Goal: Feedback & Contribution: Contribute content

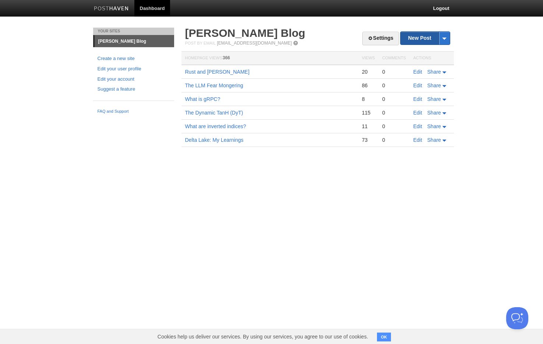
click at [412, 38] on link "New Post" at bounding box center [425, 38] width 49 height 13
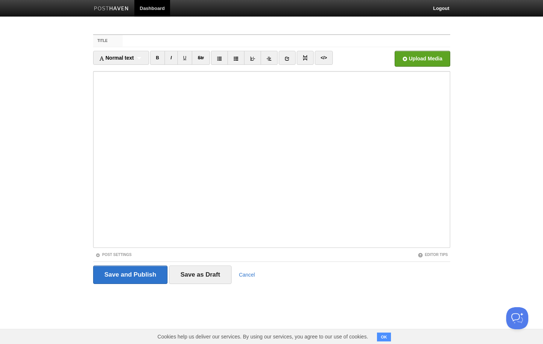
click at [204, 43] on input "Title" at bounding box center [286, 41] width 327 height 12
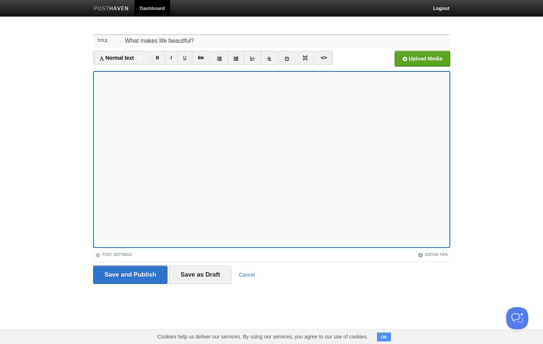
click at [175, 44] on input "What makes life beautiful?" at bounding box center [286, 41] width 327 height 12
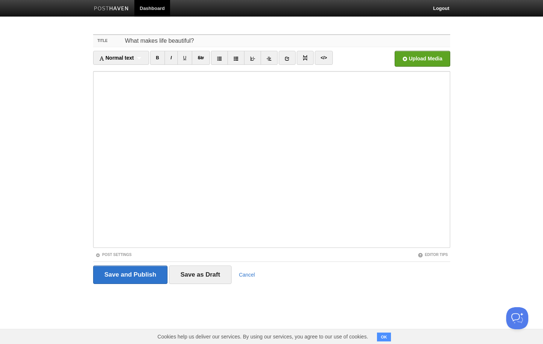
click at [175, 44] on input "What makes life beautiful?" at bounding box center [286, 41] width 327 height 12
paste input "[PERSON_NAME][GEOGRAPHIC_DATA]"
type input "[PERSON_NAME][GEOGRAPHIC_DATA]"
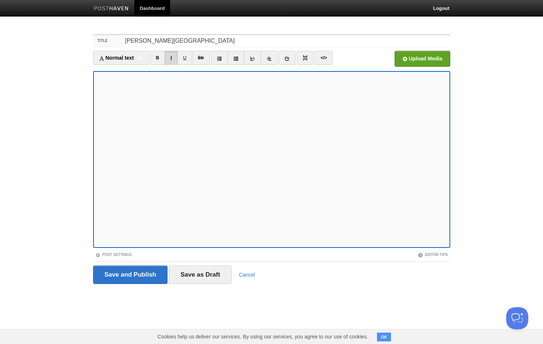
click at [173, 59] on link "I" at bounding box center [171, 58] width 13 height 14
click at [175, 60] on link "I" at bounding box center [171, 58] width 13 height 14
click at [254, 59] on icon at bounding box center [252, 58] width 5 height 5
click at [258, 59] on link at bounding box center [252, 58] width 17 height 14
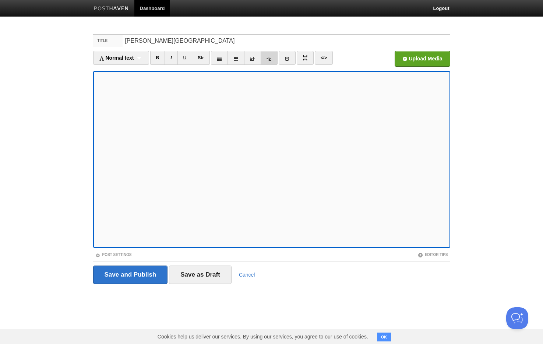
click at [273, 59] on link at bounding box center [269, 58] width 17 height 14
click at [272, 59] on icon at bounding box center [269, 58] width 5 height 5
click at [254, 59] on icon at bounding box center [252, 58] width 5 height 5
click at [133, 58] on span "Normal text" at bounding box center [116, 58] width 35 height 6
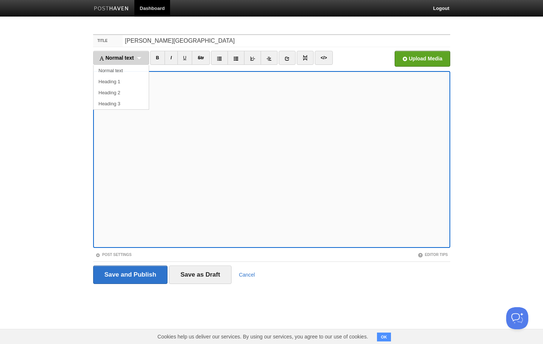
click at [125, 57] on span "Normal text" at bounding box center [116, 58] width 35 height 6
click at [308, 60] on img at bounding box center [305, 57] width 5 height 5
click at [287, 61] on link at bounding box center [287, 58] width 17 height 14
click at [238, 59] on icon at bounding box center [235, 58] width 5 height 5
click at [203, 60] on link "Str" at bounding box center [201, 58] width 18 height 14
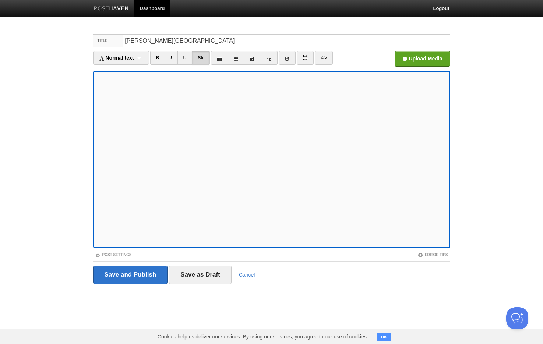
click at [202, 60] on link "Str" at bounding box center [201, 58] width 18 height 14
click at [252, 59] on icon at bounding box center [252, 58] width 5 height 5
click at [253, 60] on icon at bounding box center [252, 58] width 5 height 5
click at [255, 60] on icon at bounding box center [252, 58] width 5 height 5
click at [265, 60] on link at bounding box center [269, 58] width 17 height 14
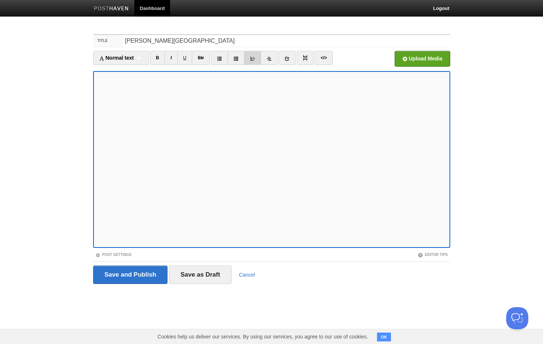
click at [251, 60] on link at bounding box center [252, 58] width 17 height 14
click at [224, 60] on link at bounding box center [219, 58] width 17 height 14
click at [234, 60] on link at bounding box center [236, 58] width 17 height 14
click at [207, 64] on link "Str" at bounding box center [201, 58] width 18 height 14
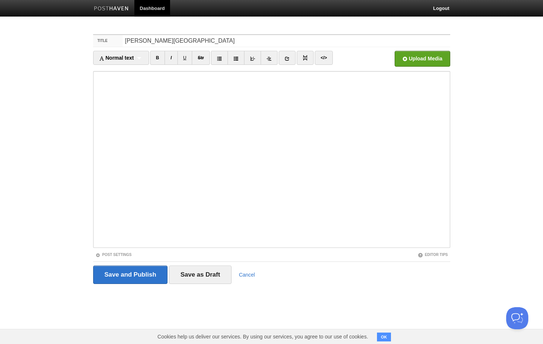
click at [324, 266] on div "Save and Publish Save as Draft Cancel" at bounding box center [271, 275] width 357 height 18
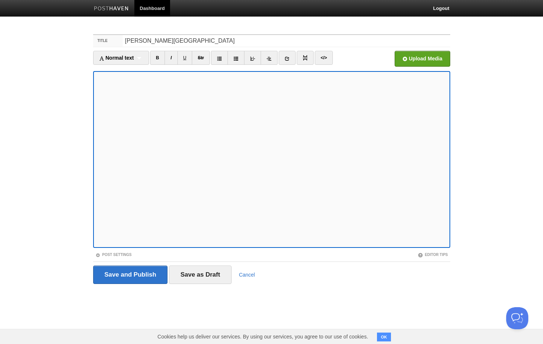
click at [299, 247] on iframe at bounding box center [271, 159] width 357 height 177
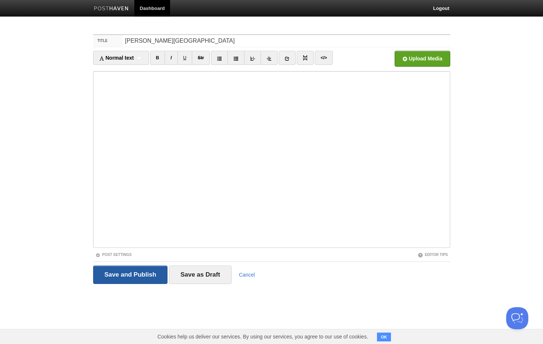
click at [132, 275] on input "Save and Publish" at bounding box center [130, 275] width 75 height 18
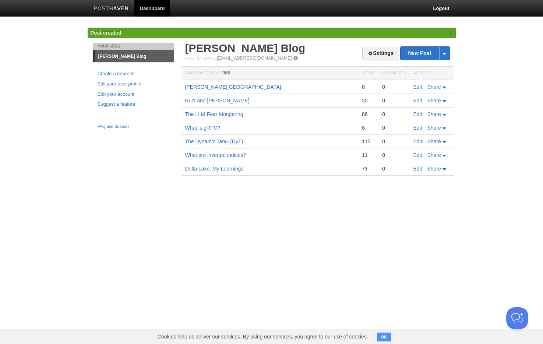
click at [217, 89] on link "[PERSON_NAME][GEOGRAPHIC_DATA]" at bounding box center [233, 87] width 96 height 6
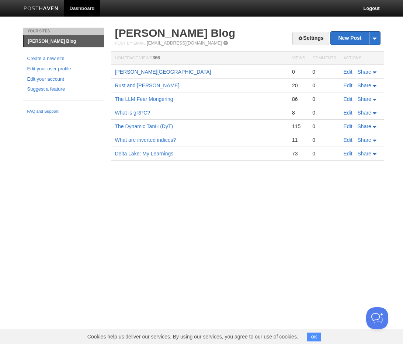
click at [149, 73] on link "[PERSON_NAME][GEOGRAPHIC_DATA]" at bounding box center [163, 72] width 96 height 6
click at [345, 72] on link "Edit" at bounding box center [347, 72] width 9 height 6
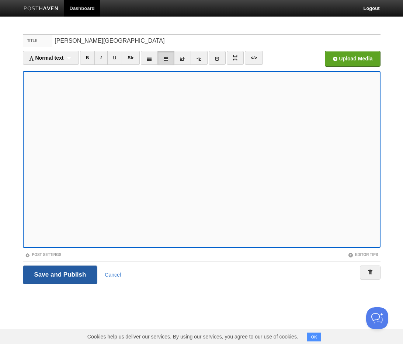
click at [60, 273] on input "Save and Publish" at bounding box center [60, 275] width 75 height 18
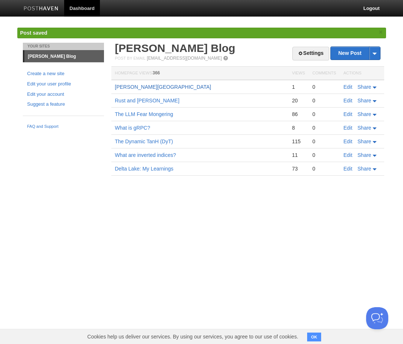
click at [147, 88] on link "[PERSON_NAME][GEOGRAPHIC_DATA]" at bounding box center [163, 87] width 96 height 6
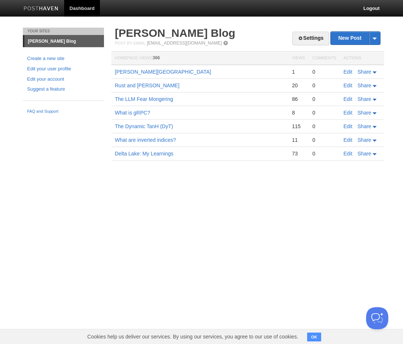
click at [36, 8] on img at bounding box center [41, 9] width 35 height 6
click at [348, 72] on link "Edit" at bounding box center [347, 72] width 9 height 6
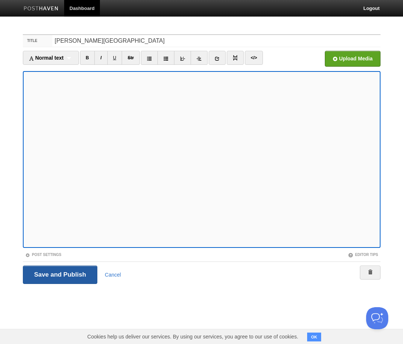
click at [48, 272] on input "Save and Publish" at bounding box center [60, 275] width 75 height 18
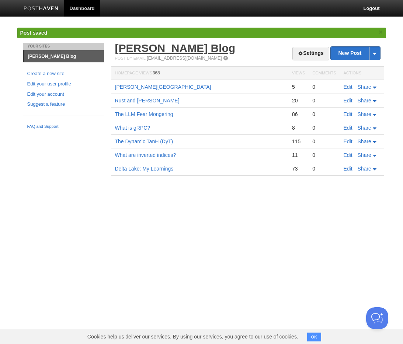
click at [152, 52] on link "[PERSON_NAME] Blog" at bounding box center [175, 48] width 120 height 12
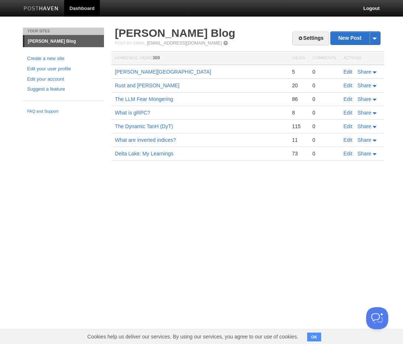
click at [349, 71] on link "Edit" at bounding box center [347, 72] width 9 height 6
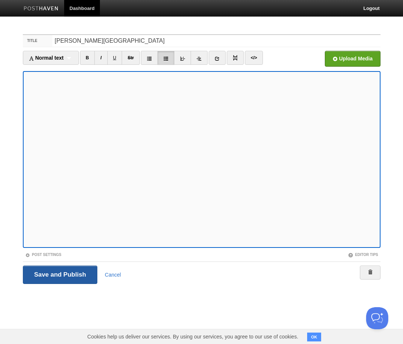
click at [72, 275] on input "Save and Publish" at bounding box center [60, 275] width 75 height 18
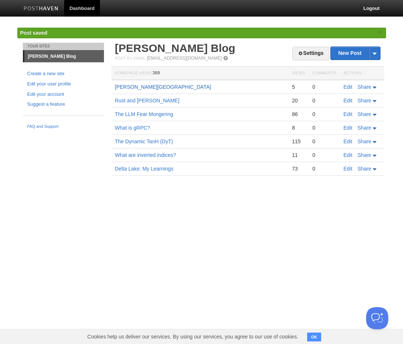
click at [145, 89] on link "[PERSON_NAME][GEOGRAPHIC_DATA]" at bounding box center [163, 87] width 96 height 6
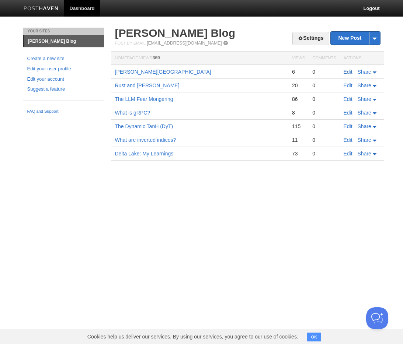
click at [347, 71] on link "Edit" at bounding box center [347, 72] width 9 height 6
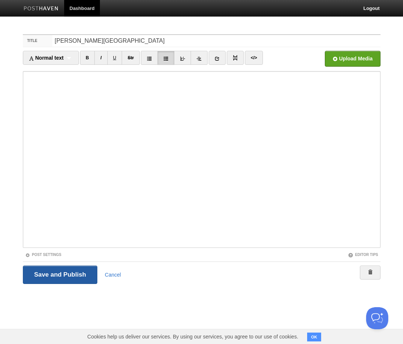
click at [62, 276] on input "Save and Publish" at bounding box center [60, 275] width 75 height 18
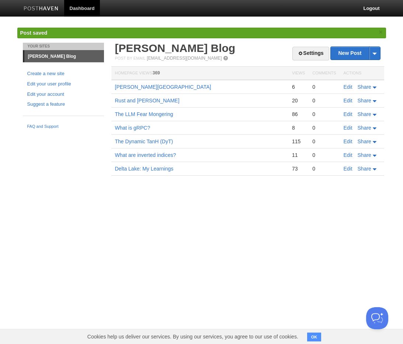
click at [152, 84] on td "[PERSON_NAME][GEOGRAPHIC_DATA]" at bounding box center [199, 87] width 177 height 14
click at [156, 85] on link "[PERSON_NAME][GEOGRAPHIC_DATA]" at bounding box center [163, 87] width 96 height 6
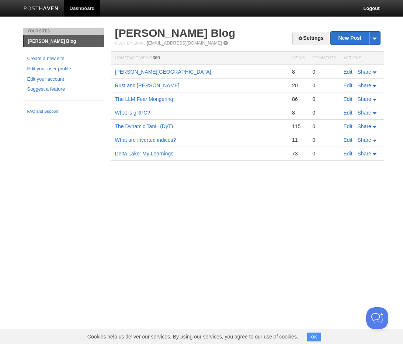
click at [346, 72] on link "Edit" at bounding box center [347, 72] width 9 height 6
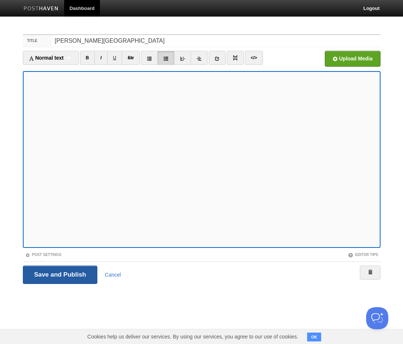
click at [52, 270] on input "Save and Publish" at bounding box center [60, 275] width 75 height 18
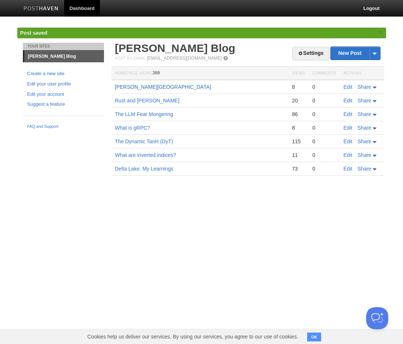
click at [153, 89] on link "[PERSON_NAME][GEOGRAPHIC_DATA]" at bounding box center [163, 87] width 96 height 6
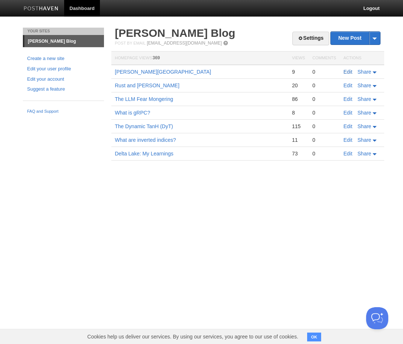
click at [347, 71] on link "Edit" at bounding box center [347, 72] width 9 height 6
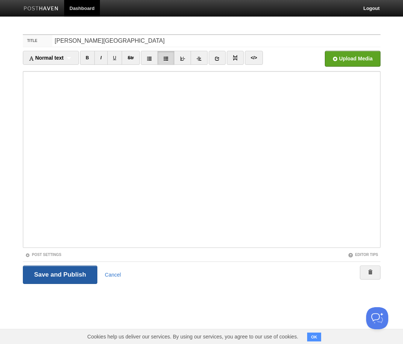
click at [70, 283] on input "Save and Publish" at bounding box center [60, 275] width 75 height 18
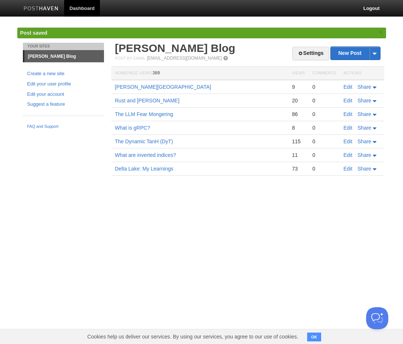
click at [145, 83] on td "[PERSON_NAME][GEOGRAPHIC_DATA]" at bounding box center [199, 87] width 177 height 14
click at [144, 88] on link "[PERSON_NAME][GEOGRAPHIC_DATA]" at bounding box center [163, 87] width 96 height 6
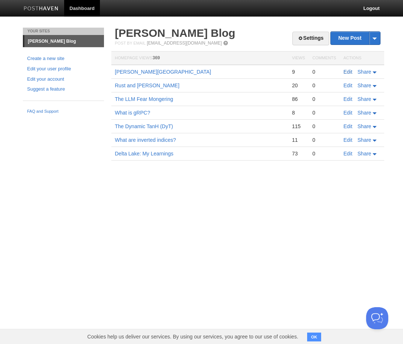
click at [348, 74] on link "Edit" at bounding box center [347, 72] width 9 height 6
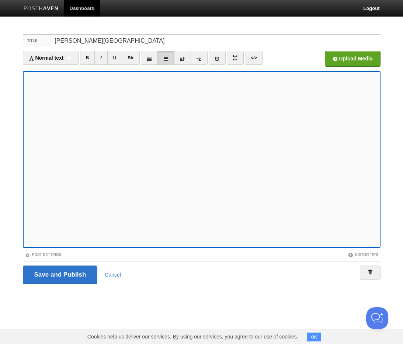
click at [181, 266] on div "Save and Publish Cancel" at bounding box center [201, 275] width 357 height 18
click at [70, 275] on input "Save and Publish" at bounding box center [60, 275] width 75 height 18
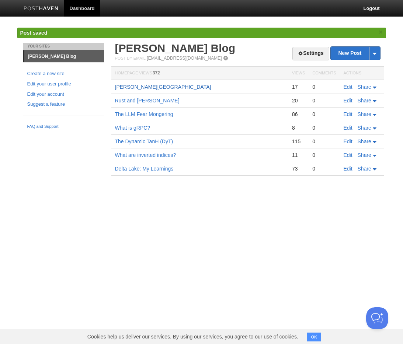
click at [146, 87] on link "[PERSON_NAME][GEOGRAPHIC_DATA]" at bounding box center [163, 87] width 96 height 6
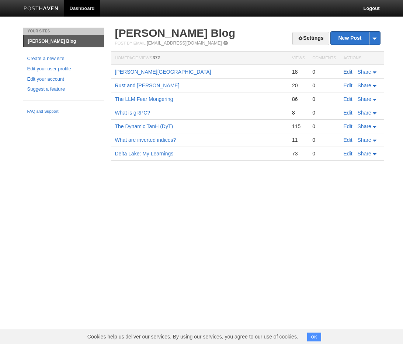
click at [347, 71] on link "Edit" at bounding box center [347, 72] width 9 height 6
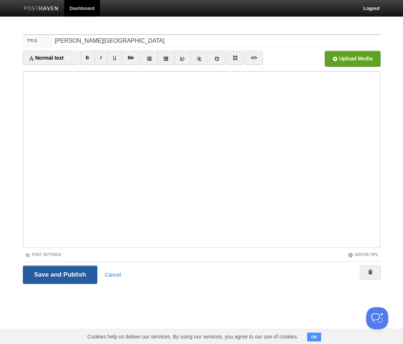
click at [57, 273] on input "Save and Publish" at bounding box center [60, 275] width 75 height 18
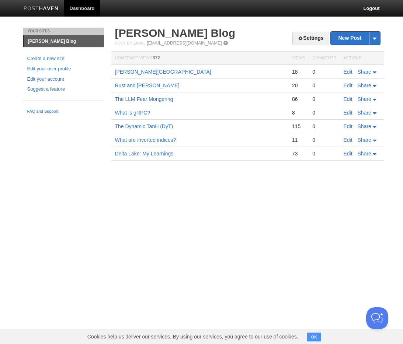
click at [140, 101] on link "The LLM Fear Mongering" at bounding box center [144, 99] width 58 height 6
click at [145, 85] on link "Rust and [PERSON_NAME]" at bounding box center [147, 85] width 64 height 6
